Goal: Information Seeking & Learning: Learn about a topic

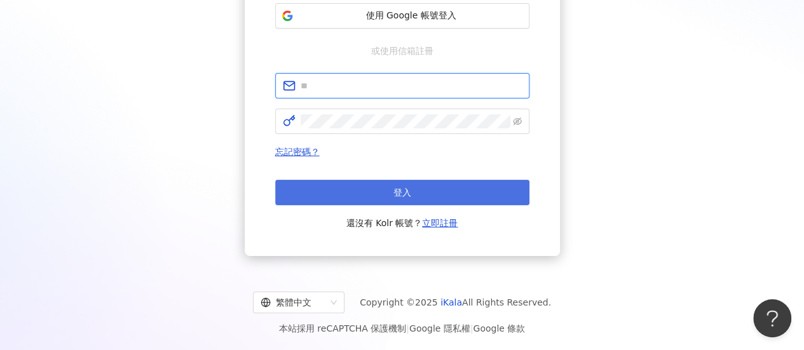
type input "**********"
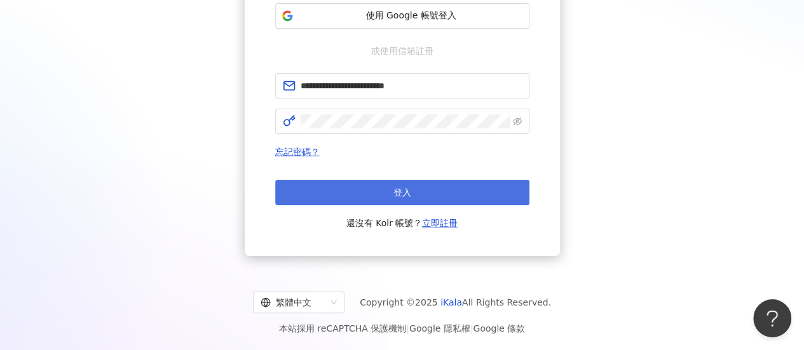
click at [455, 197] on button "登入" at bounding box center [402, 192] width 254 height 25
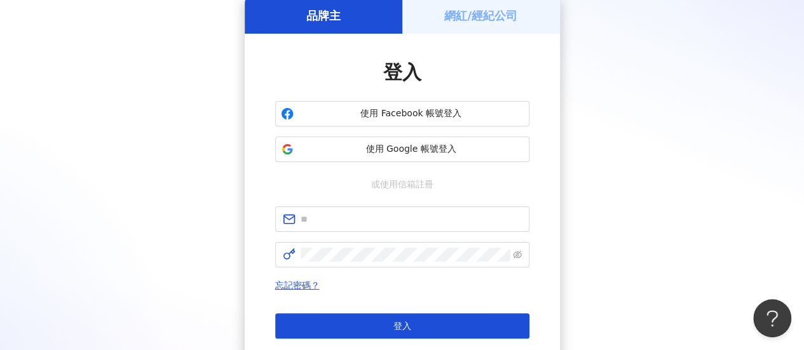
scroll to position [192, 0]
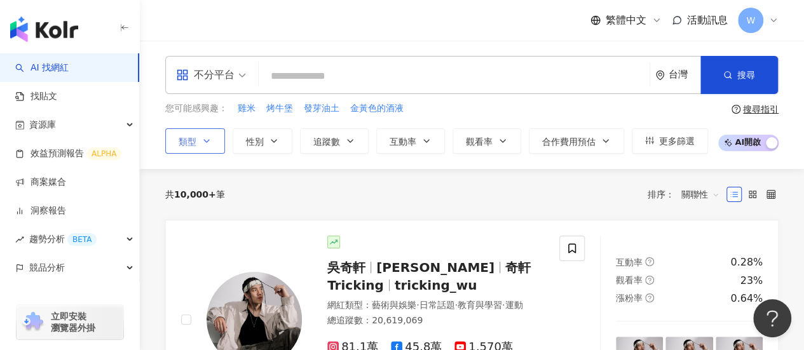
click at [187, 138] on span "類型" at bounding box center [188, 142] width 18 height 10
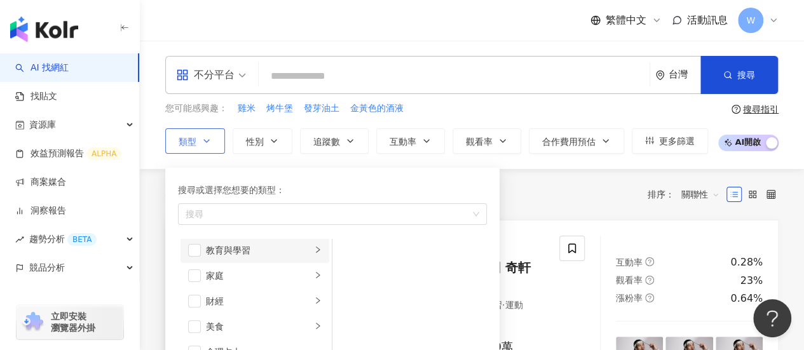
scroll to position [123, 0]
click at [247, 258] on div "家庭" at bounding box center [258, 259] width 105 height 14
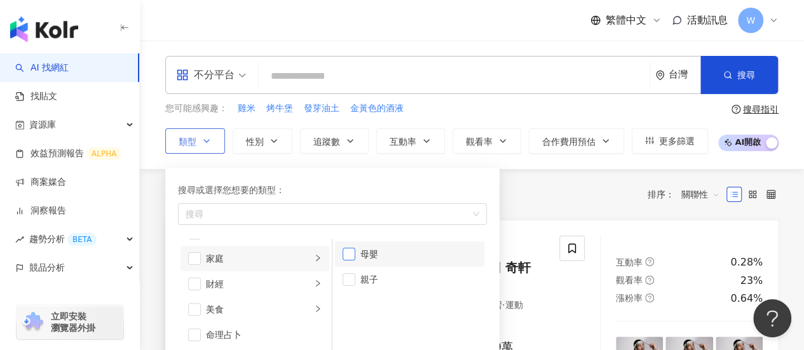
click at [350, 252] on span "button" at bounding box center [348, 254] width 13 height 13
click at [352, 271] on li "親子" at bounding box center [409, 279] width 149 height 25
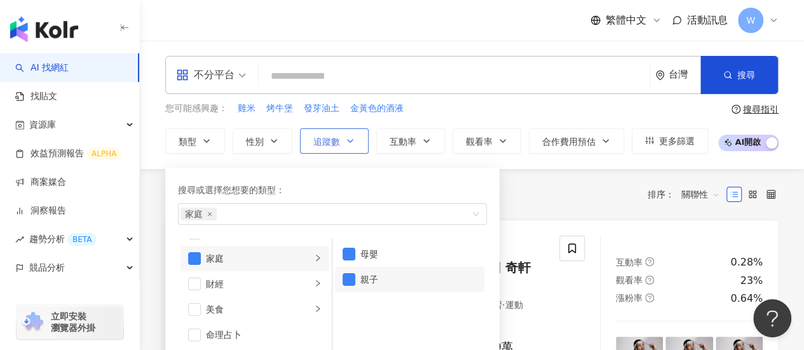
click at [335, 137] on span "追蹤數" at bounding box center [326, 142] width 27 height 10
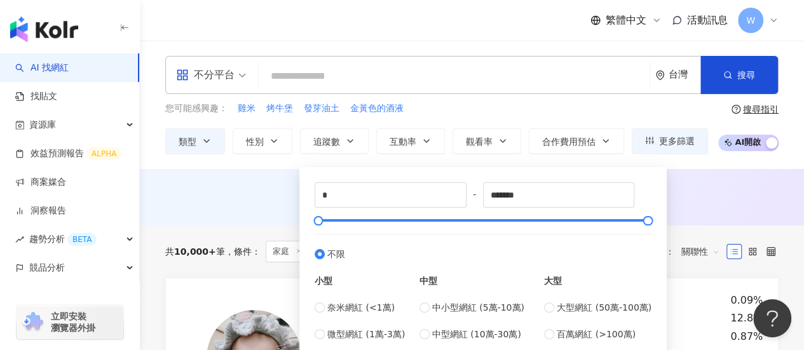
scroll to position [64, 0]
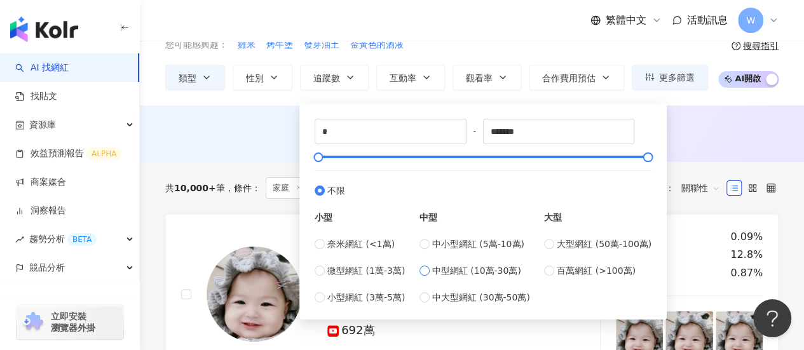
click at [444, 274] on span "中型網紅 (10萬-30萬)" at bounding box center [476, 271] width 89 height 14
type input "******"
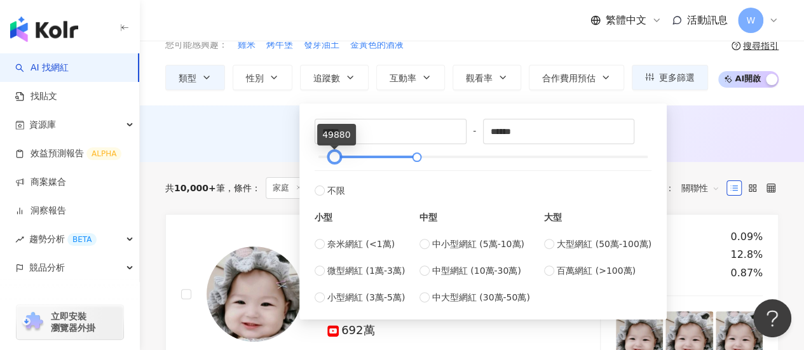
drag, startPoint x: 350, startPoint y: 155, endPoint x: 334, endPoint y: 156, distance: 16.6
click at [334, 156] on div at bounding box center [334, 157] width 7 height 7
type input "*****"
drag, startPoint x: 332, startPoint y: 156, endPoint x: 320, endPoint y: 157, distance: 12.1
click at [320, 157] on div at bounding box center [322, 157] width 7 height 7
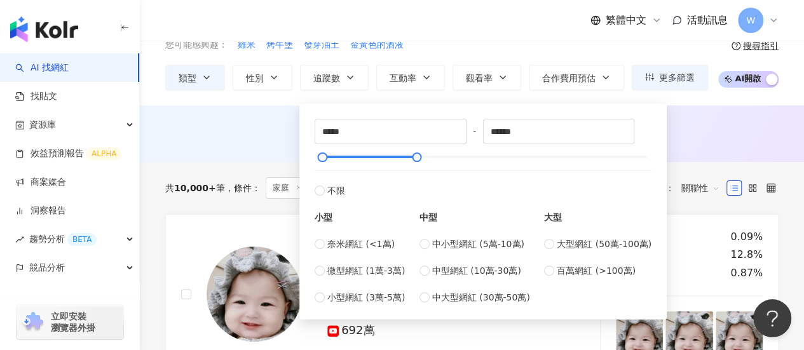
click at [700, 144] on div "AI 推薦 ： 無結果，請嘗試搜尋其他語言關鍵字或條件" at bounding box center [472, 137] width 664 height 24
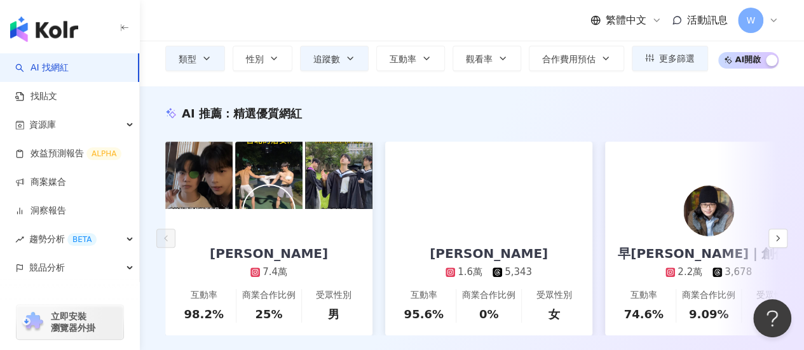
scroll to position [64, 0]
